Goal: Information Seeking & Learning: Learn about a topic

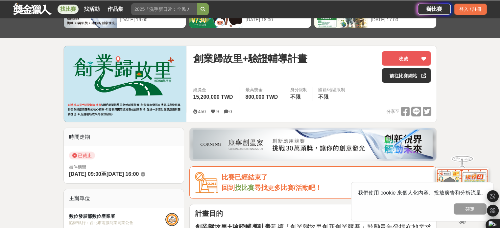
scroll to position [66, 0]
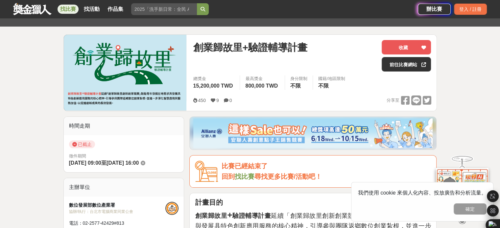
click at [70, 8] on link "找比賽" at bounding box center [67, 9] width 21 height 9
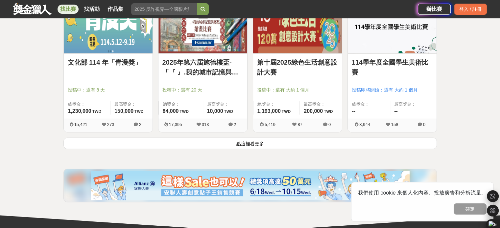
scroll to position [854, 0]
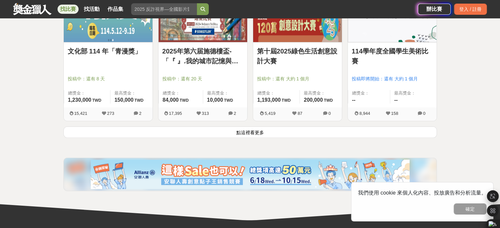
click at [278, 130] on button "點這裡看更多" at bounding box center [249, 131] width 373 height 11
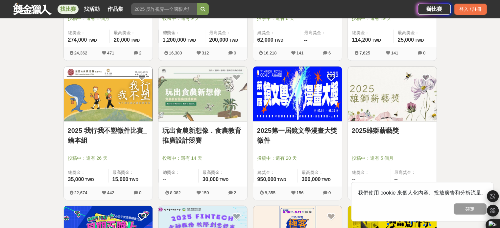
scroll to position [1182, 0]
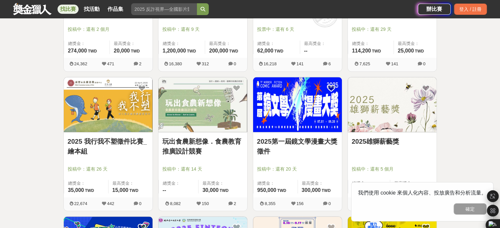
click at [212, 107] on img at bounding box center [202, 104] width 89 height 55
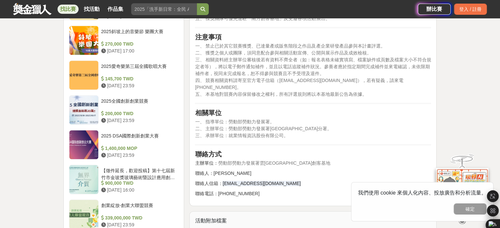
scroll to position [723, 0]
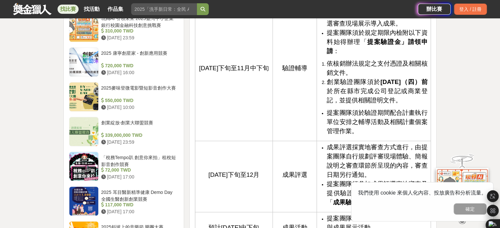
scroll to position [657, 0]
